Goal: Use online tool/utility: Use online tool/utility

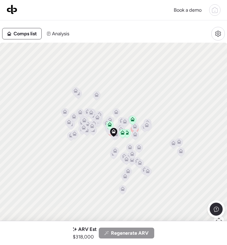
click at [11, 11] on img at bounding box center [12, 9] width 11 height 10
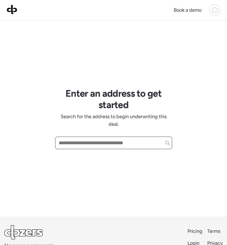
click at [78, 144] on input "text" at bounding box center [114, 143] width 112 height 10
paste input "**********"
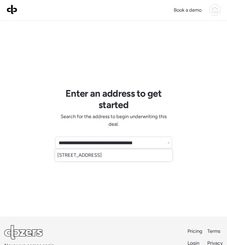
click at [102, 157] on span "22685 S 195th Pl, Queen Creek, AZ, 85142" at bounding box center [79, 155] width 44 height 8
type input "**********"
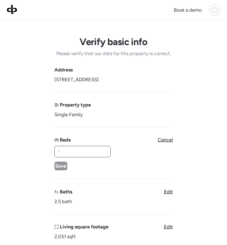
click at [61, 149] on input "text" at bounding box center [83, 151] width 52 height 10
type input "*"
click at [58, 166] on span "Save" at bounding box center [60, 166] width 11 height 8
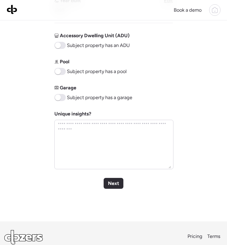
scroll to position [255, 0]
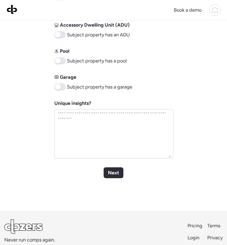
click at [120, 170] on div "Next" at bounding box center [114, 172] width 20 height 11
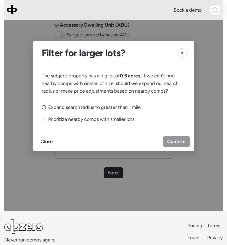
click at [47, 106] on div "Expand search radius to greater than 1 mile." at bounding box center [92, 107] width 100 height 8
click at [171, 139] on span "Confirm" at bounding box center [177, 141] width 18 height 8
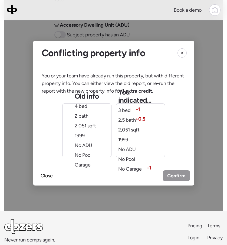
click at [95, 121] on div "Old info 4 bed 2 bath 2,051 sqft 1999 No ADU No Pool Garage" at bounding box center [87, 130] width 24 height 76
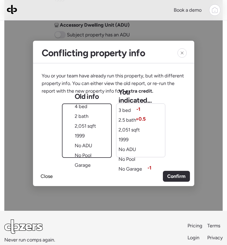
click at [171, 177] on span "Confirm" at bounding box center [177, 176] width 18 height 8
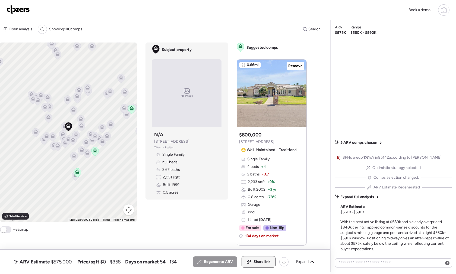
click at [227, 244] on span "Share link" at bounding box center [261, 261] width 17 height 5
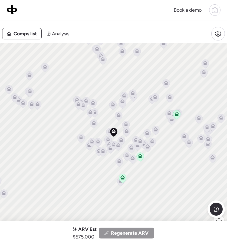
click at [15, 10] on img at bounding box center [12, 9] width 11 height 10
